Goal: Navigation & Orientation: Go to known website

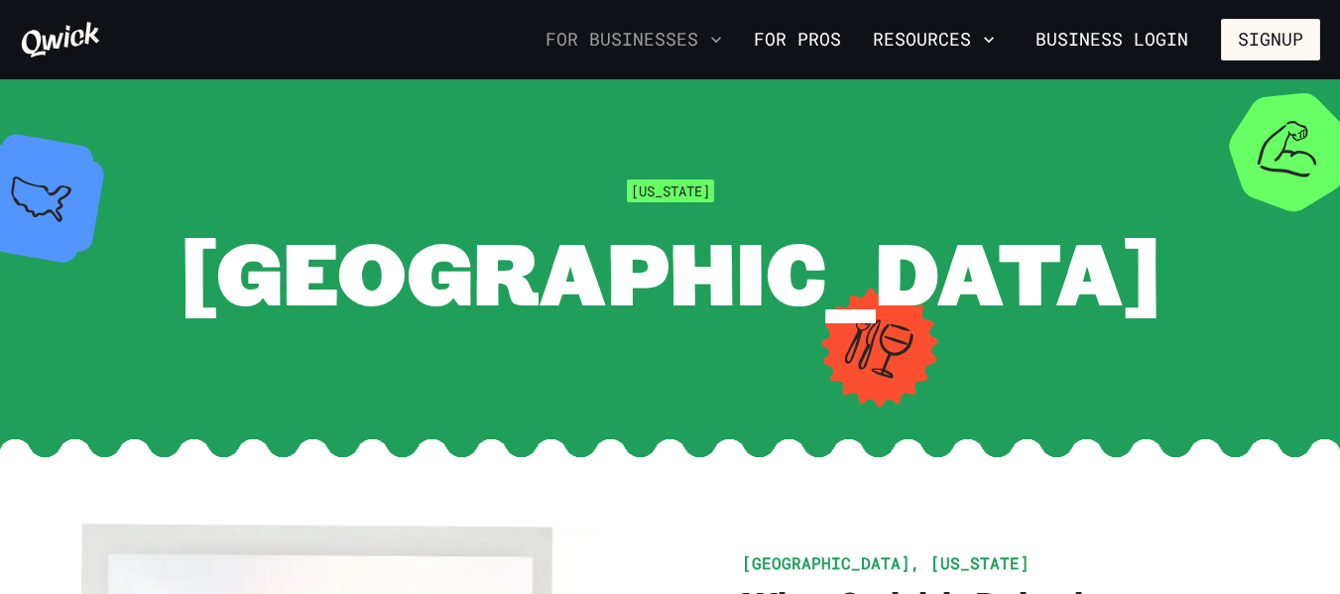
click at [712, 42] on button "For Businesses" at bounding box center [634, 40] width 192 height 34
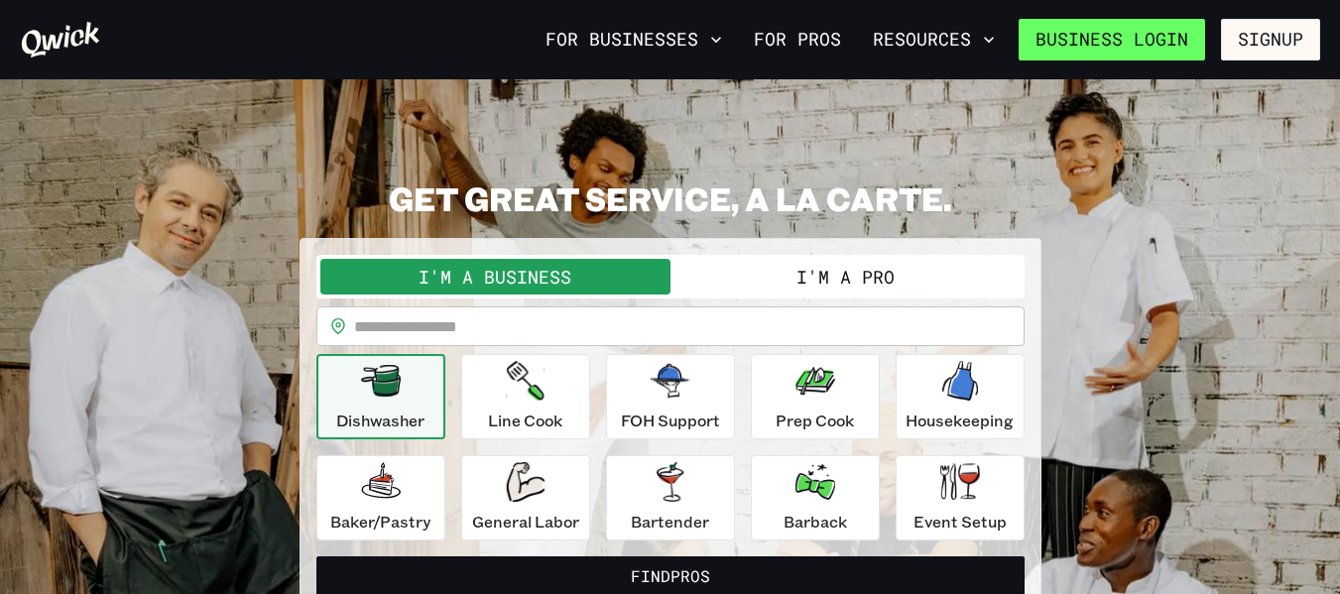
click at [1164, 31] on link "Business Login" at bounding box center [1111, 40] width 186 height 42
click at [1150, 41] on link "Business Login" at bounding box center [1111, 40] width 186 height 42
